Goal: Information Seeking & Learning: Learn about a topic

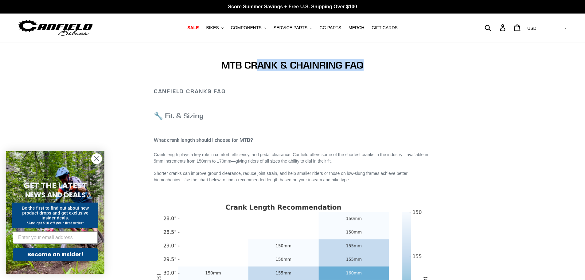
drag, startPoint x: 255, startPoint y: 62, endPoint x: 378, endPoint y: 63, distance: 123.4
click at [378, 63] on h1 "MTB CRANK & CHAINRING FAQ" at bounding box center [292, 65] width 277 height 12
drag, startPoint x: 372, startPoint y: 65, endPoint x: 288, endPoint y: 66, distance: 84.4
click at [289, 66] on h1 "MTB CRANK & CHAINRING FAQ" at bounding box center [292, 65] width 277 height 12
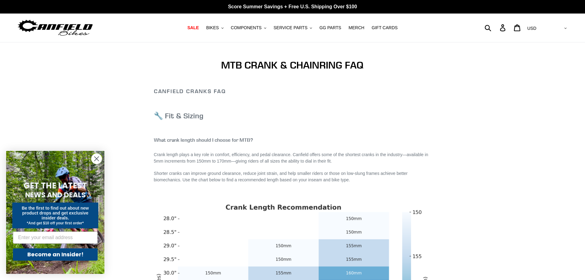
click at [288, 66] on h1 "MTB CRANK & CHAINRING FAQ" at bounding box center [292, 65] width 277 height 12
drag, startPoint x: 333, startPoint y: 65, endPoint x: 401, endPoint y: 82, distance: 69.9
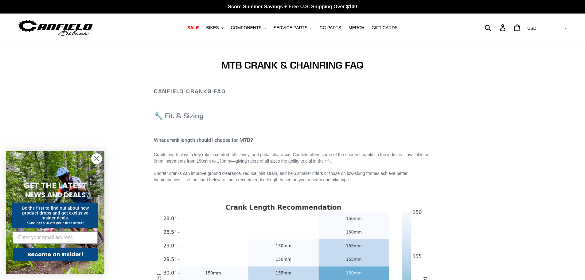
drag, startPoint x: 301, startPoint y: 63, endPoint x: 392, endPoint y: 94, distance: 95.9
